Goal: Task Accomplishment & Management: Manage account settings

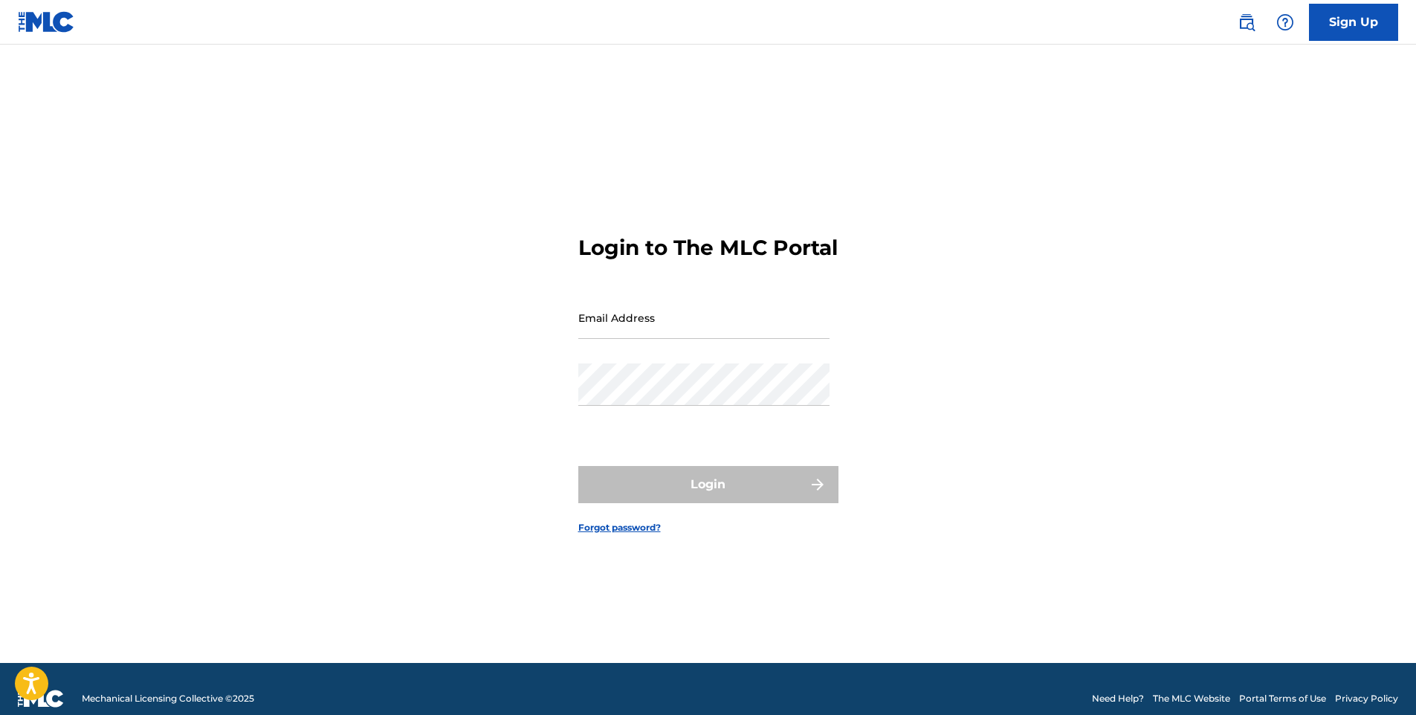
click at [715, 339] on input "Email Address" at bounding box center [703, 318] width 251 height 42
type input "j"
type input "[EMAIL_ADDRESS][DOMAIN_NAME]"
drag, startPoint x: 748, startPoint y: 343, endPoint x: 501, endPoint y: 343, distance: 246.8
click at [501, 344] on div "Login to The MLC Portal Email Address [EMAIL_ADDRESS][DOMAIN_NAME] Password Log…" at bounding box center [708, 372] width 1041 height 581
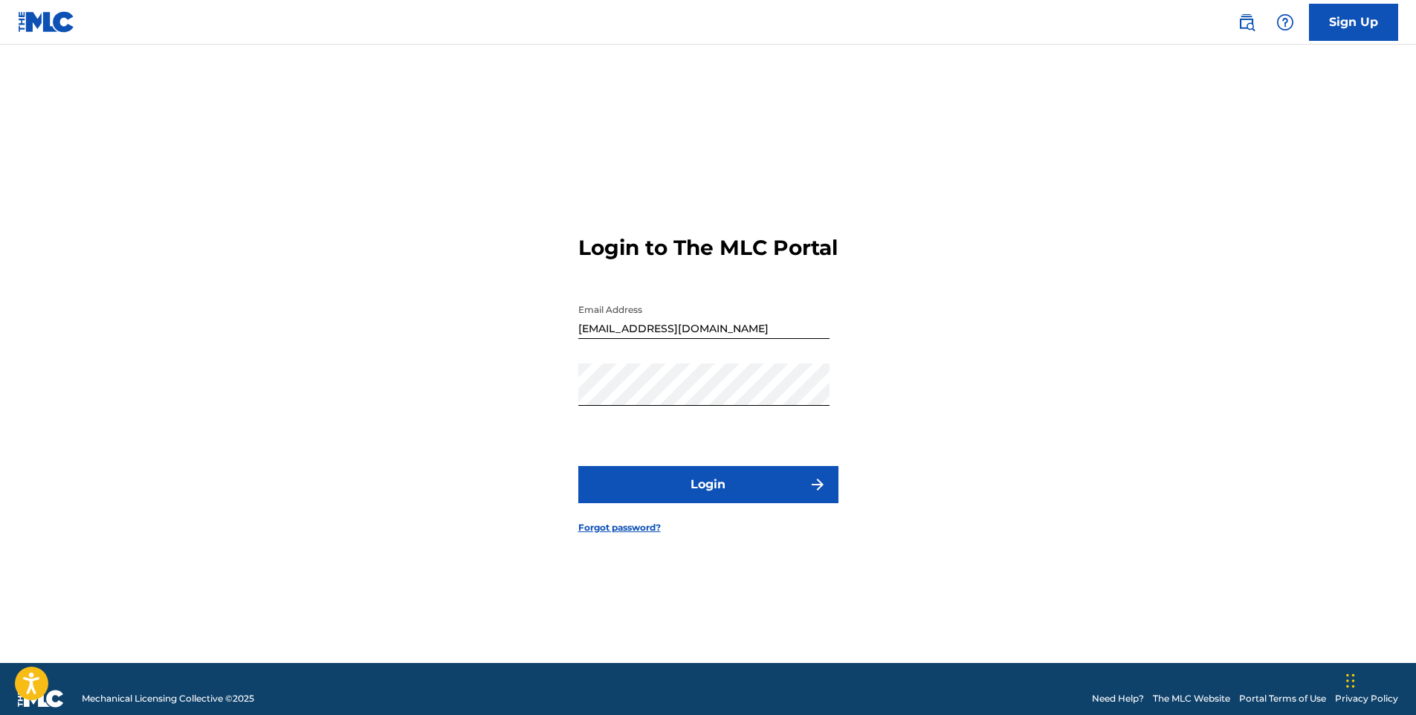
click at [690, 501] on button "Login" at bounding box center [708, 484] width 260 height 37
click at [583, 339] on input "[EMAIL_ADDRESS][DOMAIN_NAME]" at bounding box center [703, 318] width 251 height 42
type input "[EMAIL_ADDRESS][DOMAIN_NAME]"
click at [691, 503] on button "Login" at bounding box center [708, 484] width 260 height 37
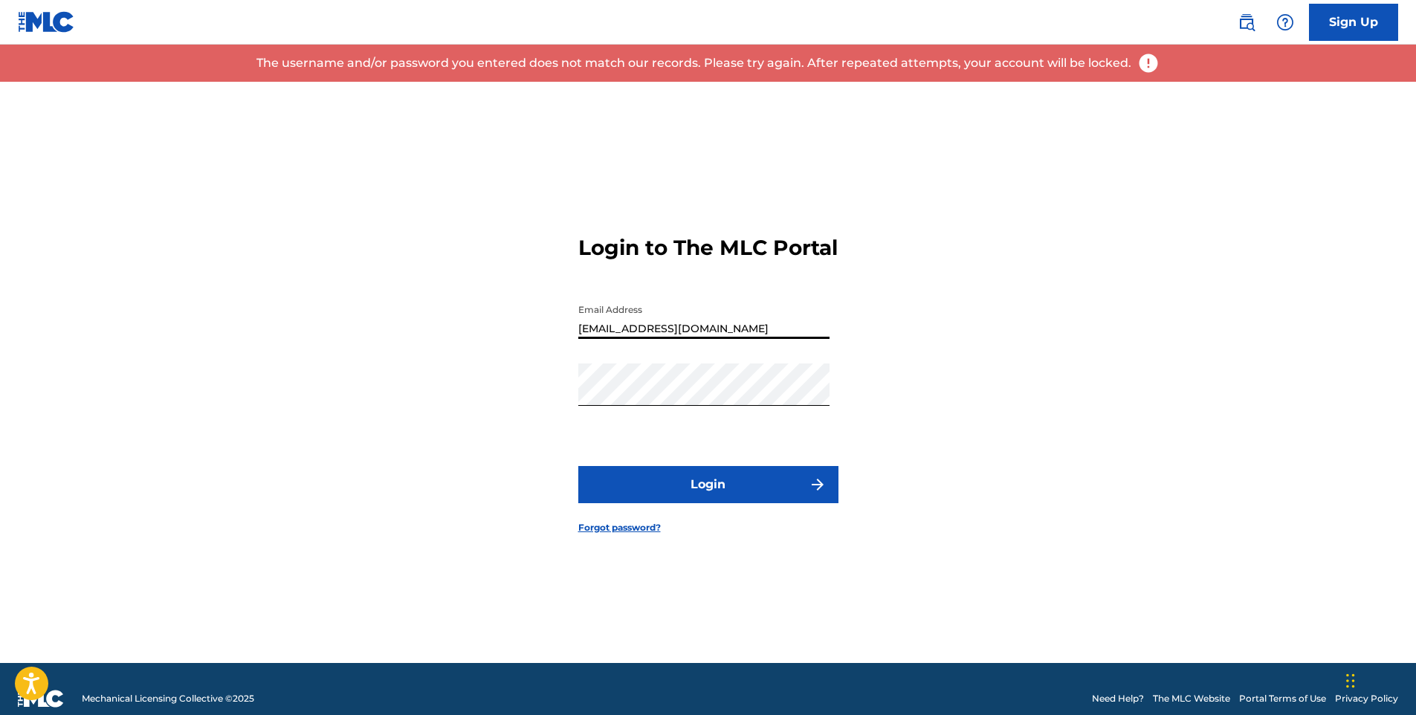
click at [619, 339] on input "[EMAIL_ADDRESS][DOMAIN_NAME]" at bounding box center [703, 318] width 251 height 42
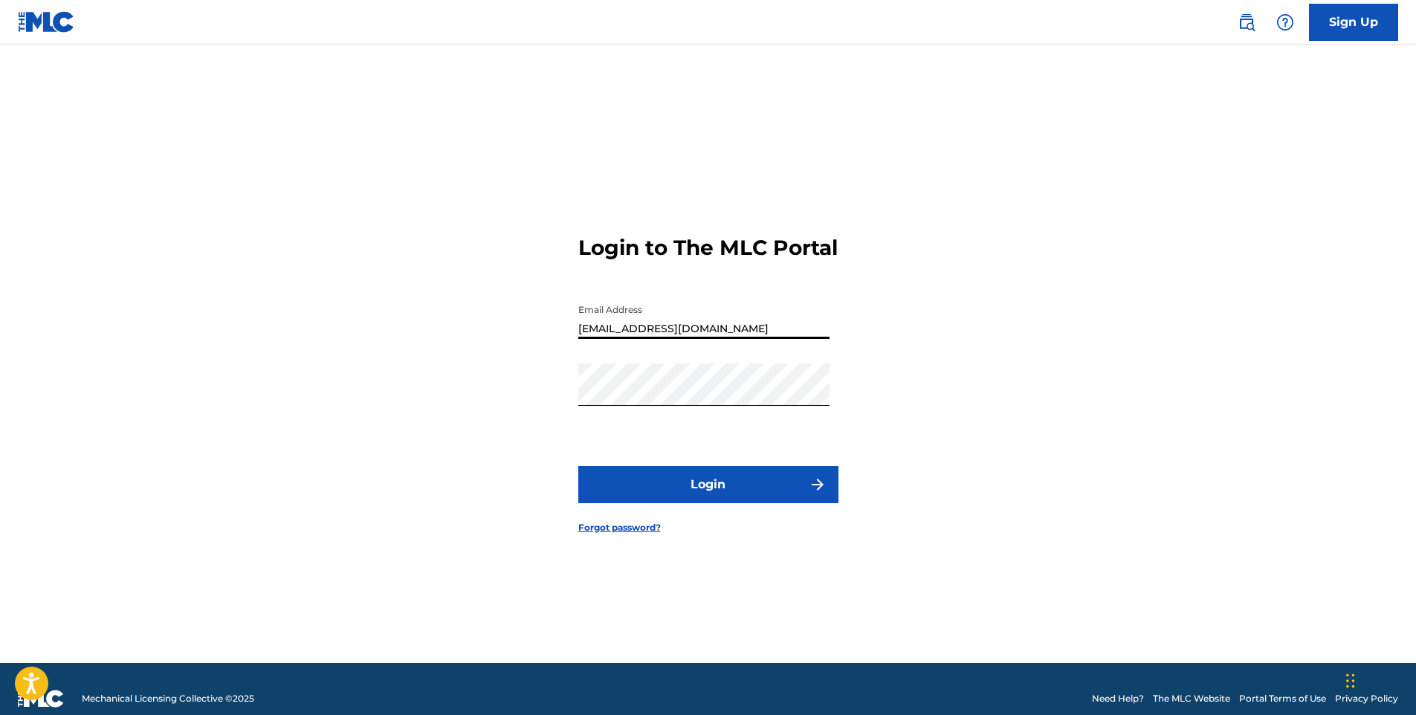
click at [468, 394] on div "Login to The MLC Portal Email Address [EMAIL_ADDRESS][DOMAIN_NAME] Password Log…" at bounding box center [708, 372] width 1041 height 581
click at [660, 503] on button "Login" at bounding box center [708, 484] width 260 height 37
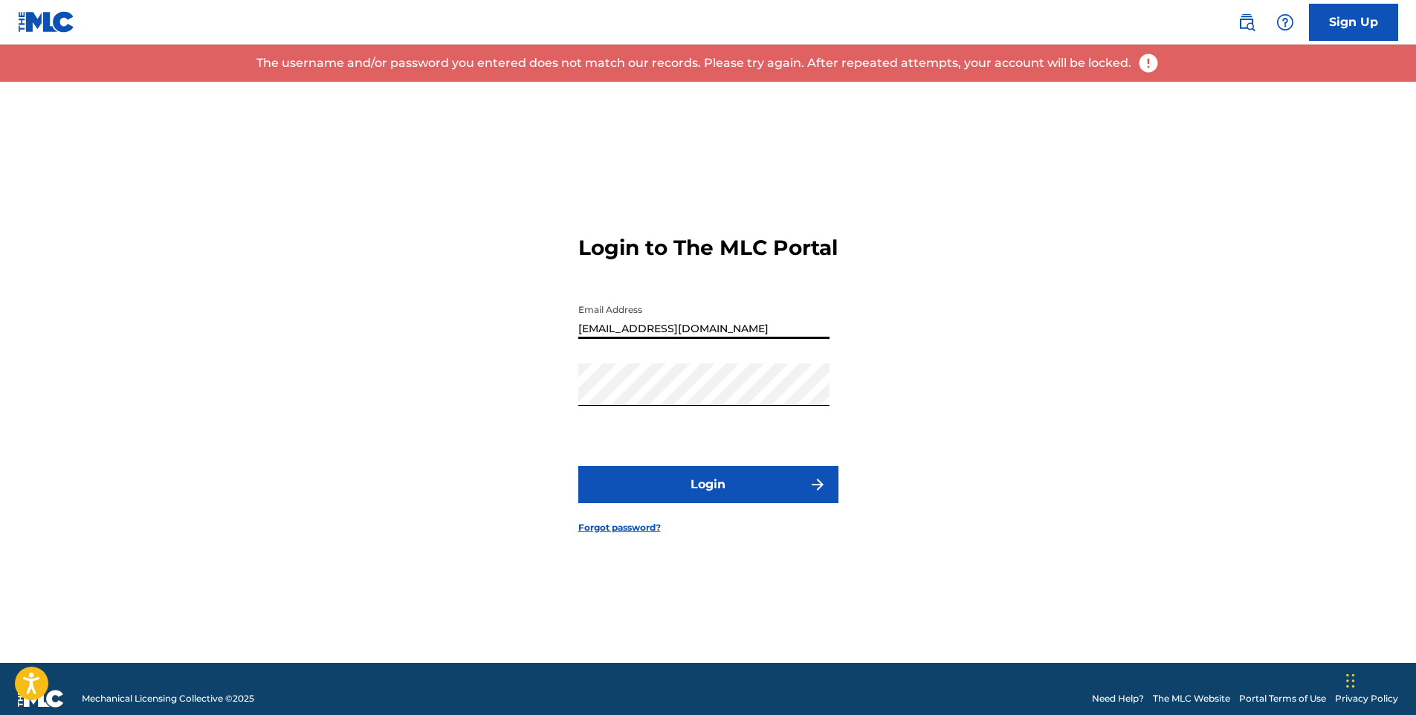
drag, startPoint x: 737, startPoint y: 343, endPoint x: 576, endPoint y: 333, distance: 160.9
click at [576, 333] on div "Login to The MLC Portal Email Address [EMAIL_ADDRESS][DOMAIN_NAME] Password Log…" at bounding box center [708, 372] width 1041 height 581
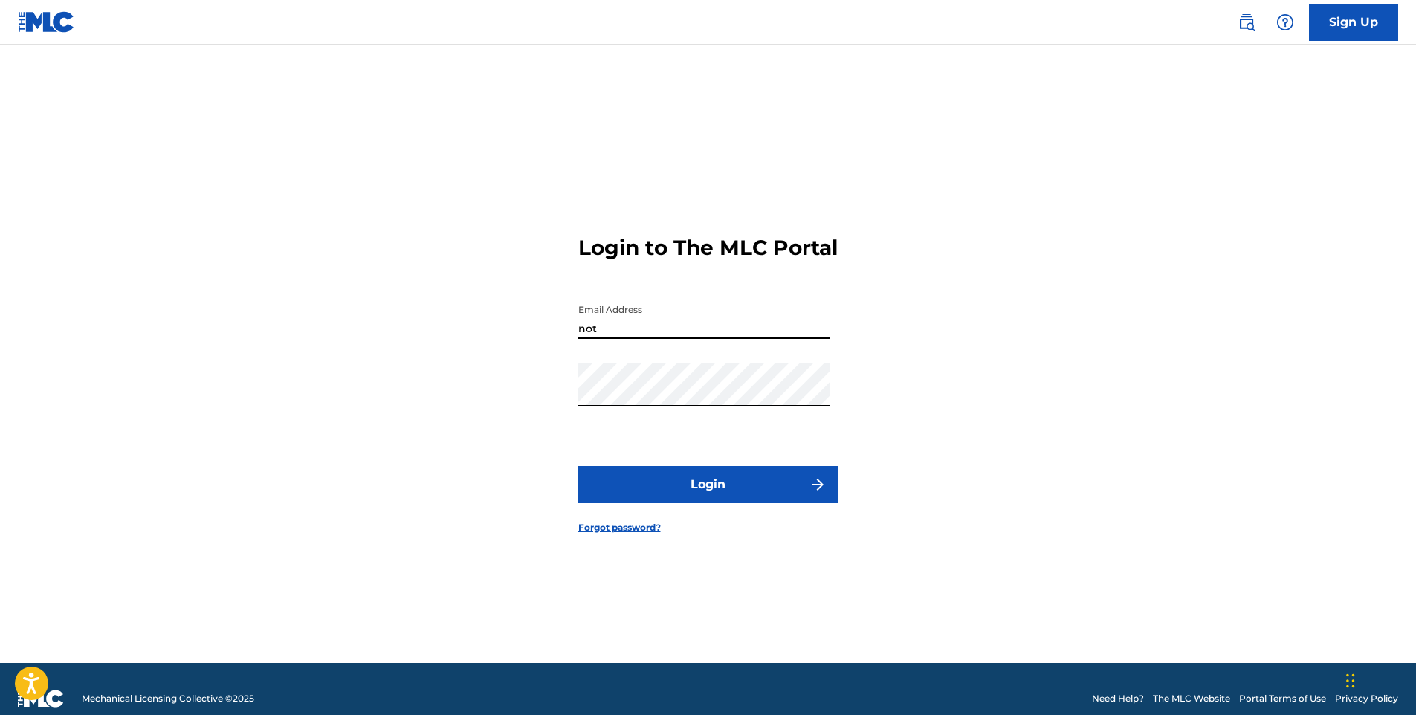
type input "[EMAIL_ADDRESS][DOMAIN_NAME]"
click at [711, 501] on button "Login" at bounding box center [708, 484] width 260 height 37
